Goal: Information Seeking & Learning: Check status

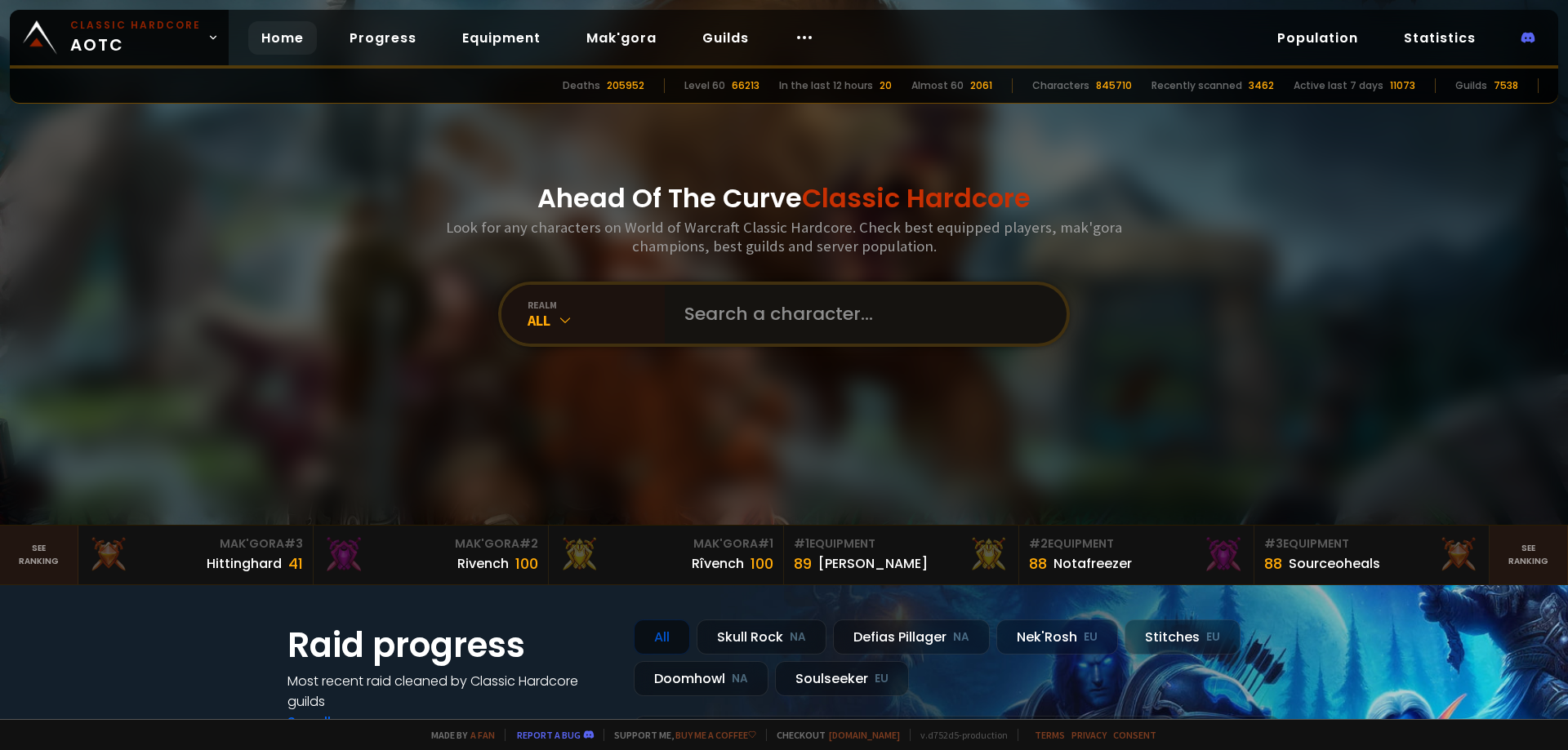
click at [774, 320] on input "text" at bounding box center [860, 314] width 372 height 59
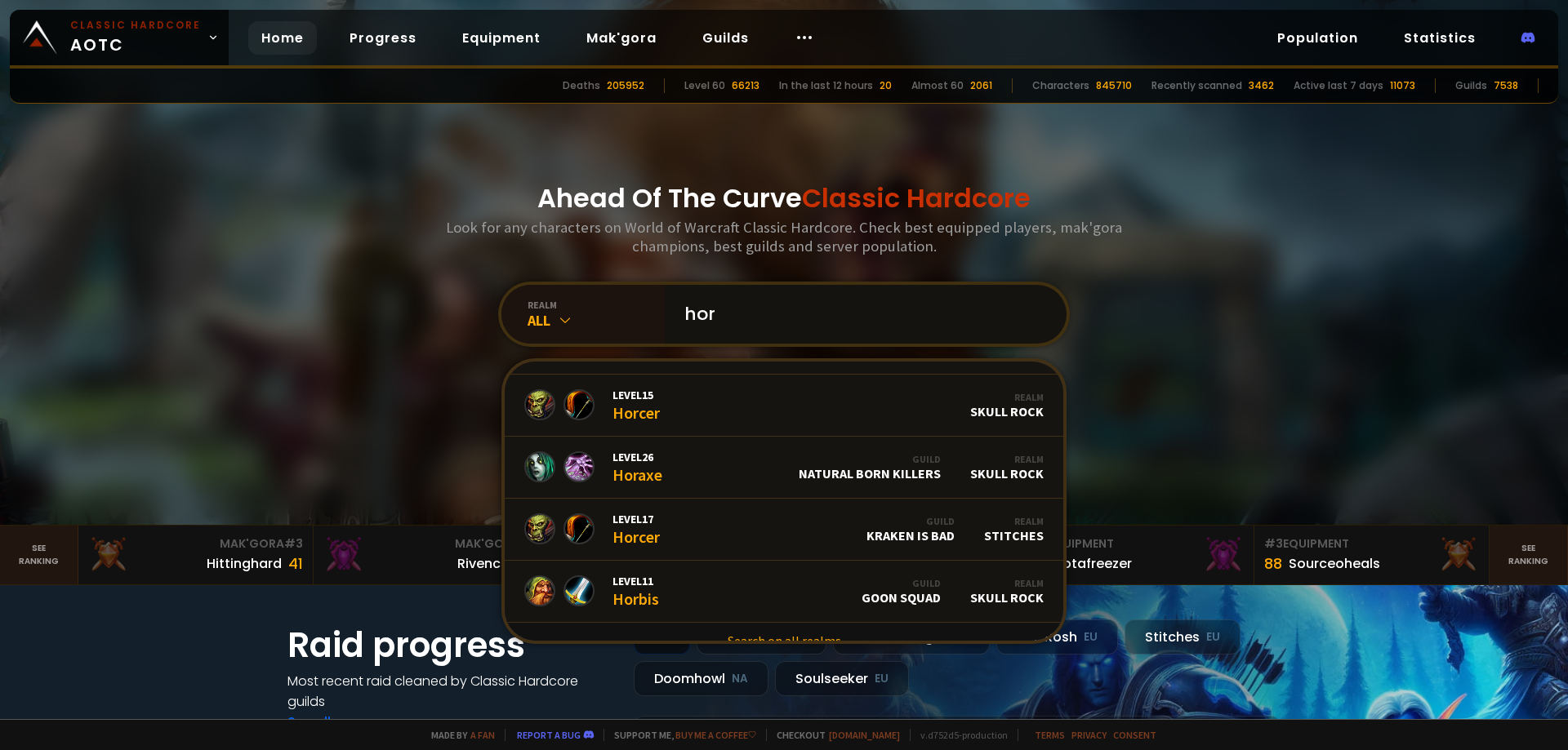
scroll to position [997, 0]
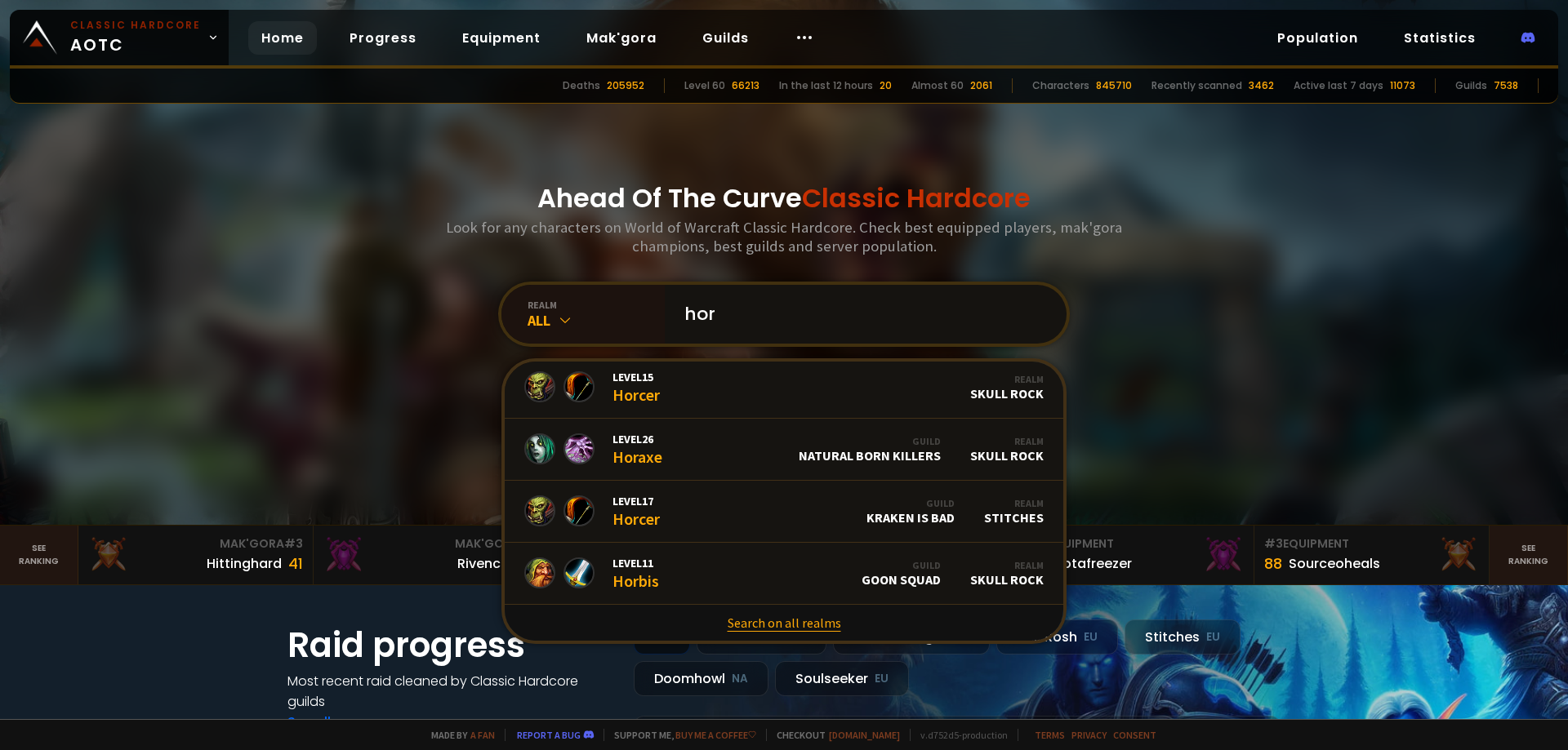
type input "hor"
click at [771, 616] on link "Search on all realms" at bounding box center [784, 622] width 559 height 36
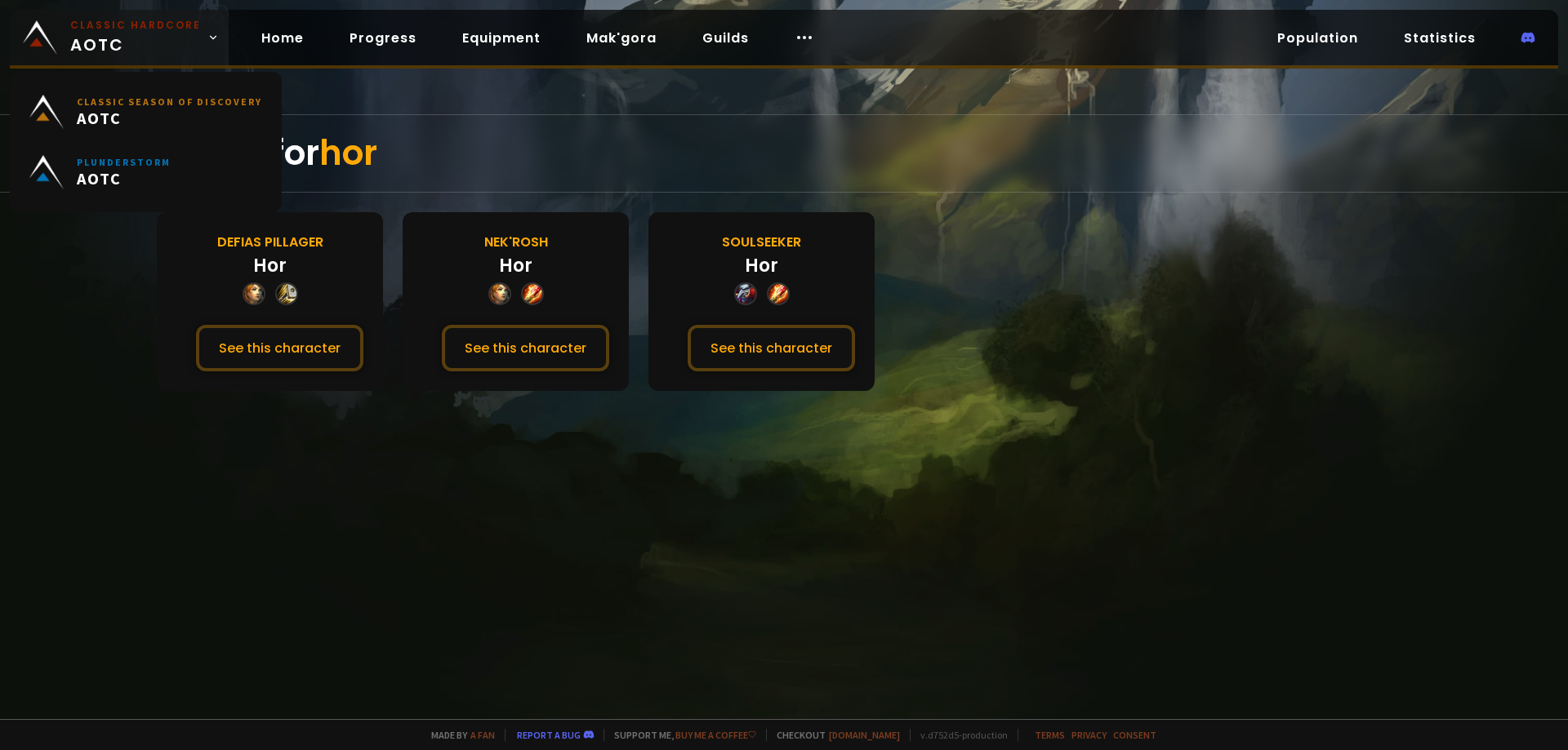
click at [132, 42] on span "Classic Hardcore AOTC" at bounding box center [136, 37] width 131 height 39
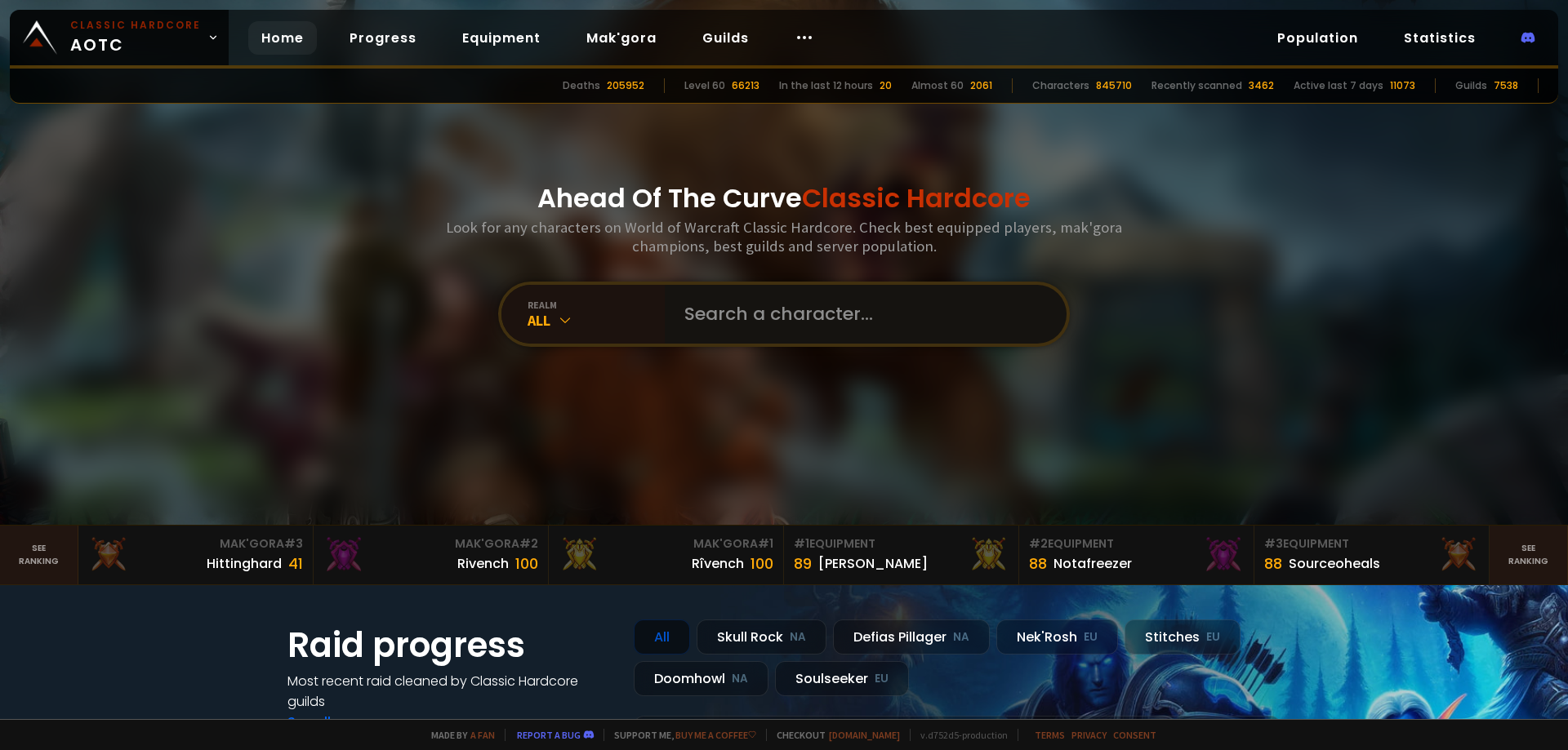
click at [758, 315] on input "text" at bounding box center [860, 314] width 372 height 59
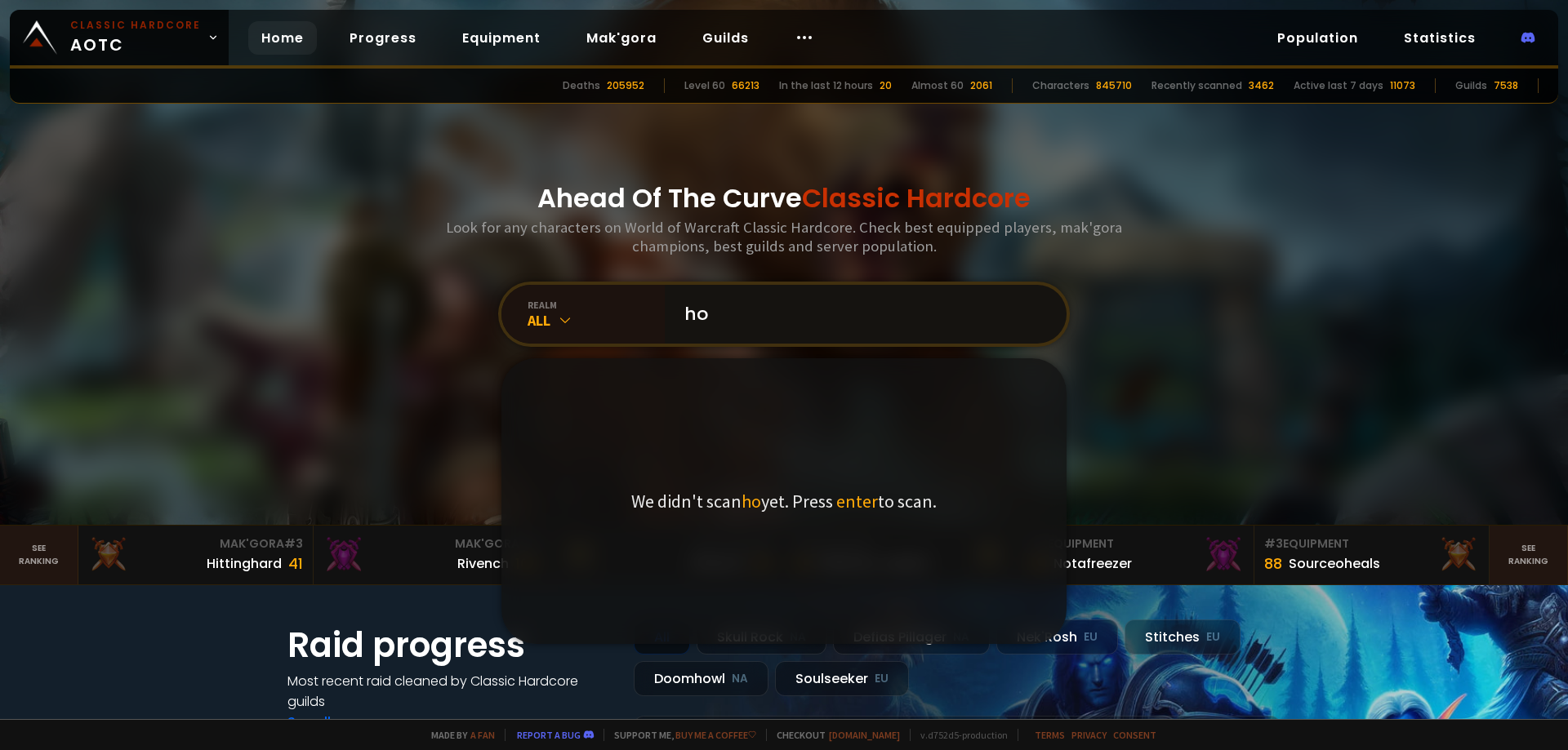
type input "h"
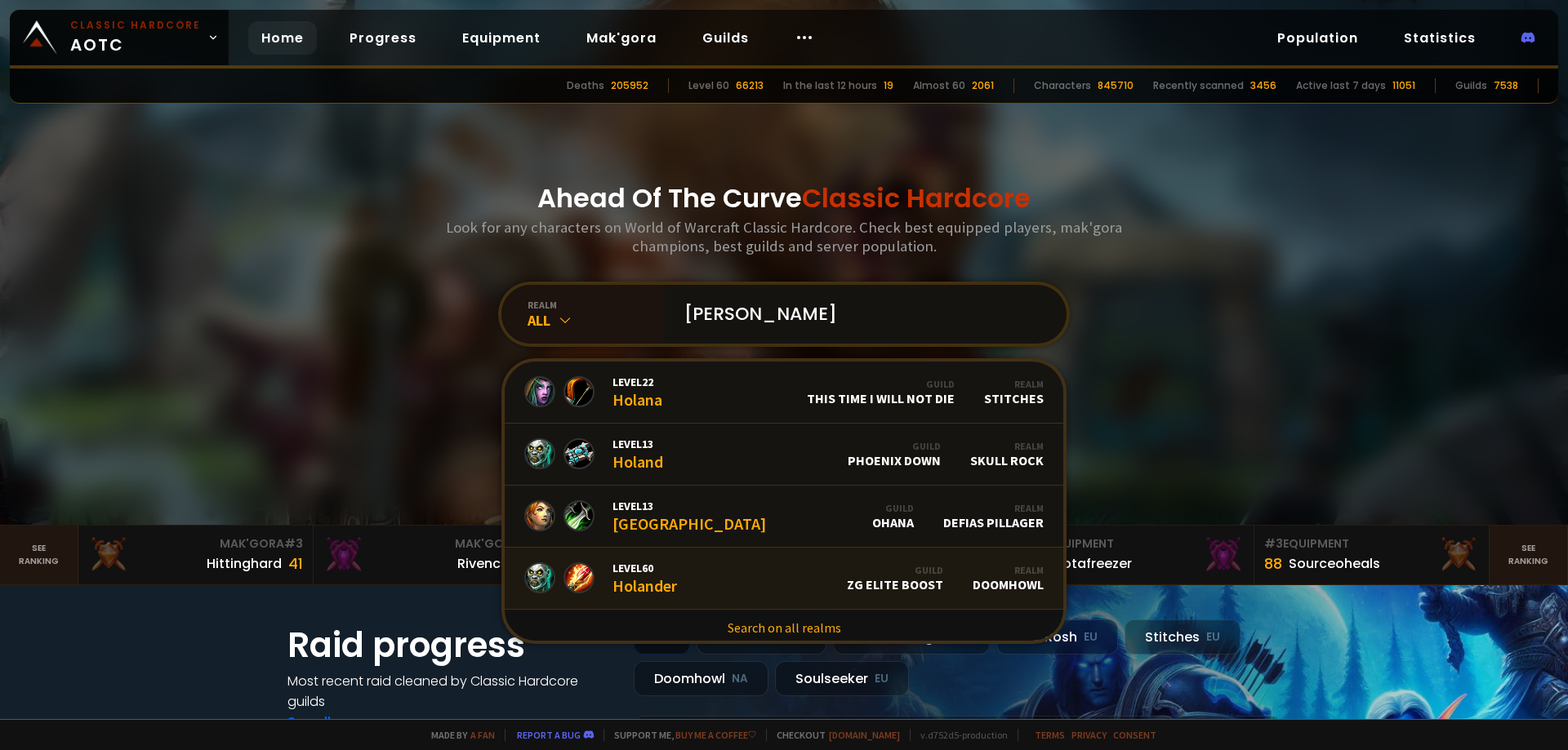
type input "holan"
click at [684, 565] on link "Level 60 Holander Guild ZG Elite Boost Realm Doomhowl" at bounding box center [784, 579] width 559 height 62
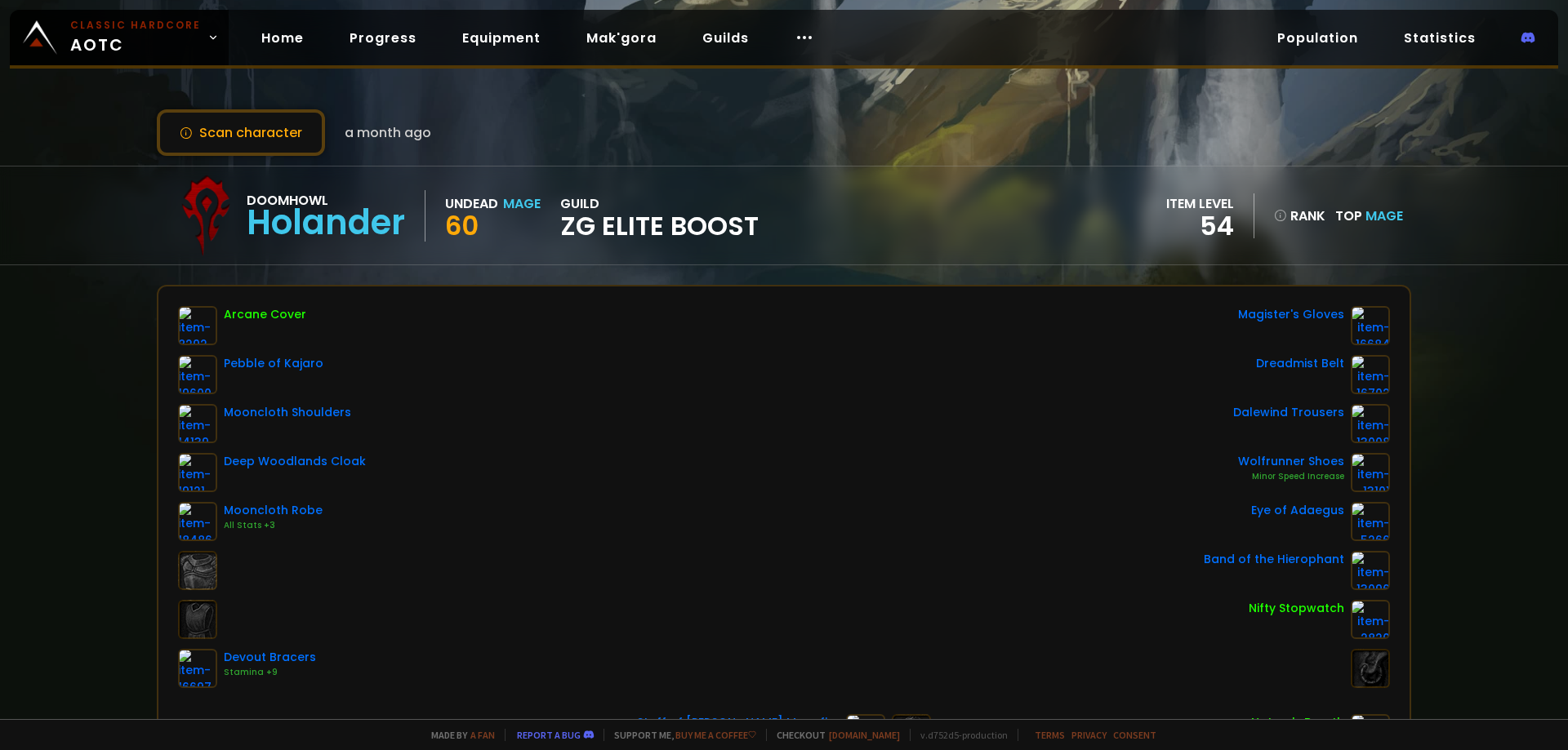
scroll to position [12, 0]
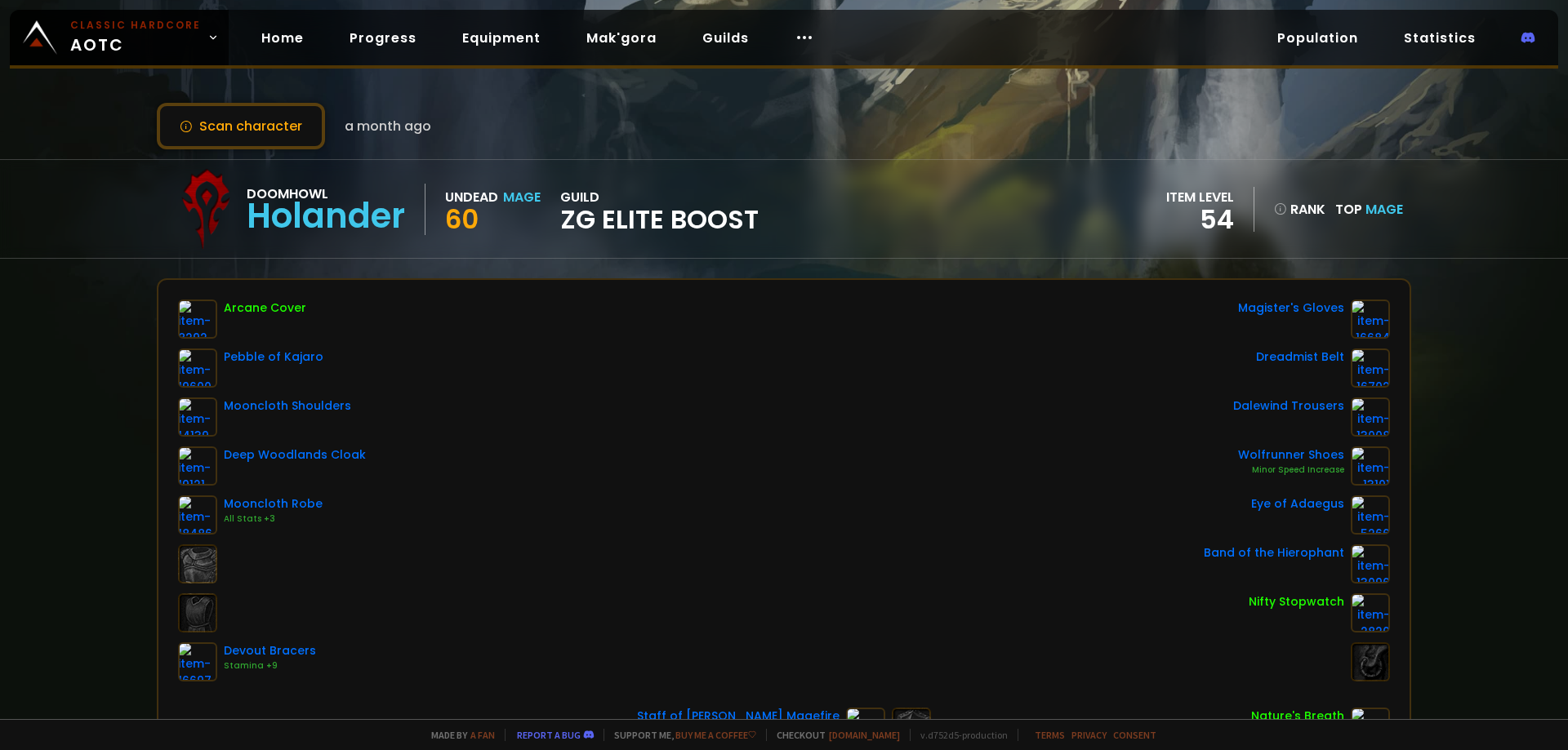
drag, startPoint x: 553, startPoint y: 359, endPoint x: 562, endPoint y: 386, distance: 28.5
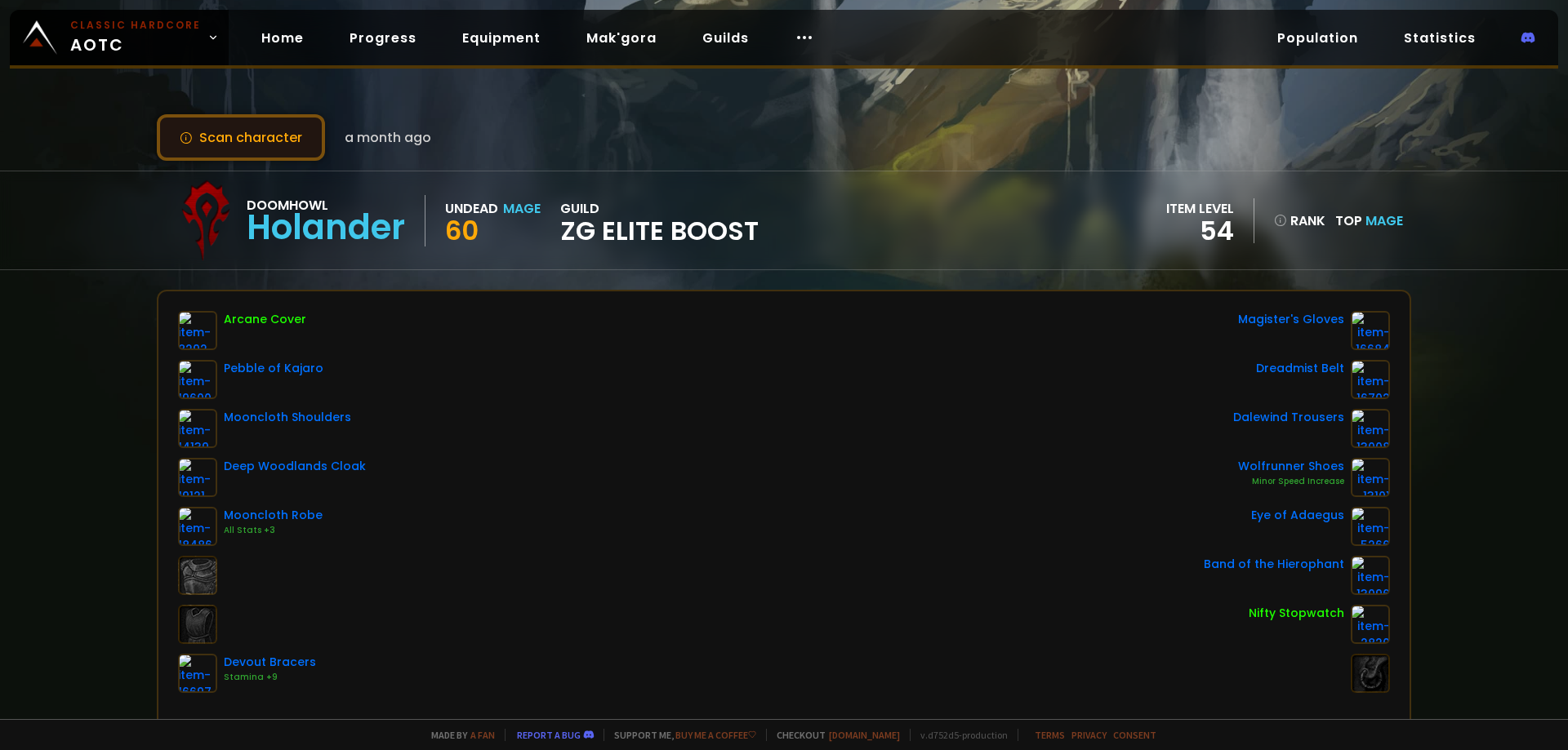
click at [256, 153] on button "Scan character" at bounding box center [240, 138] width 168 height 47
